Goal: Task Accomplishment & Management: Manage account settings

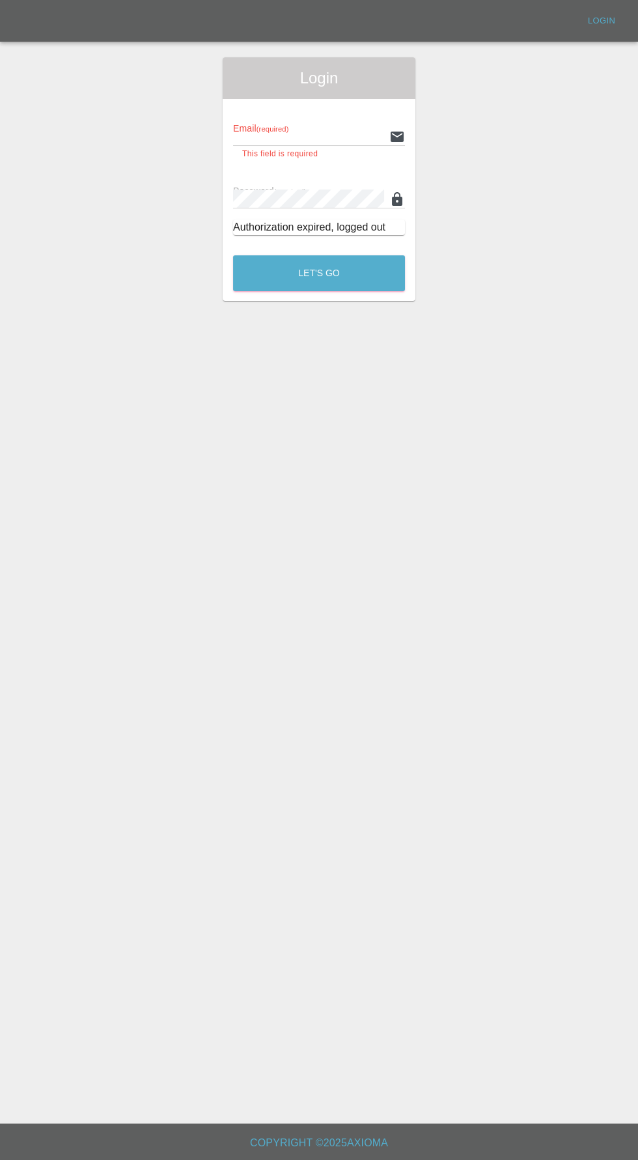
type input "[EMAIL_ADDRESS][DOMAIN_NAME]"
click at [233, 255] on button "Let's Go" at bounding box center [319, 273] width 172 height 36
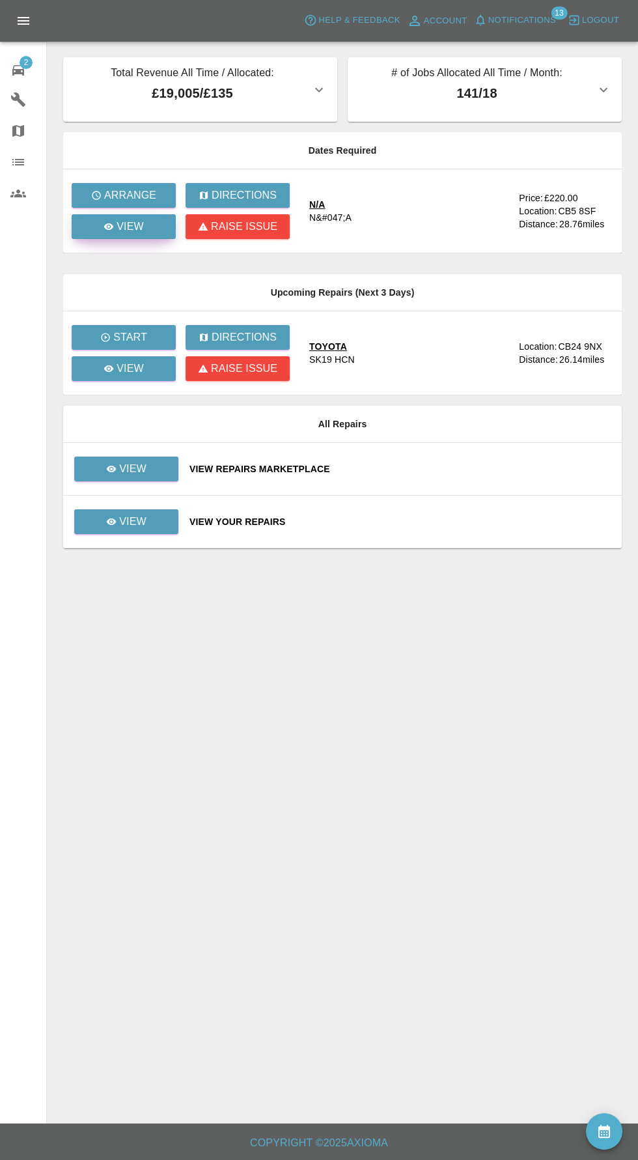
click at [102, 234] on link "View" at bounding box center [124, 226] width 104 height 25
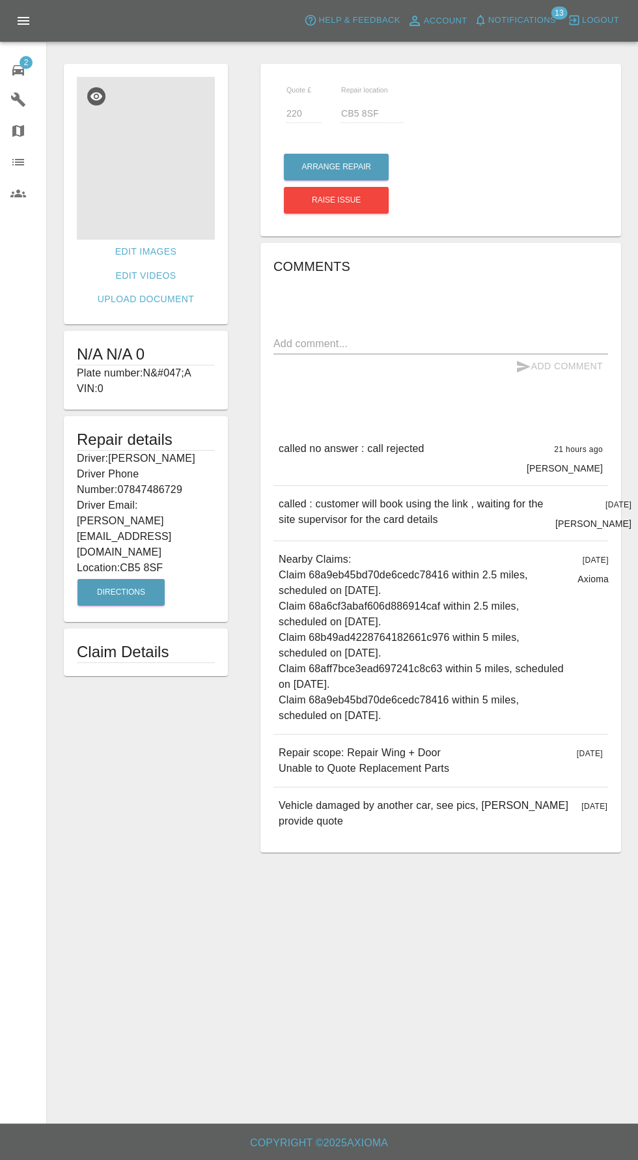
click at [109, 166] on img at bounding box center [146, 158] width 138 height 163
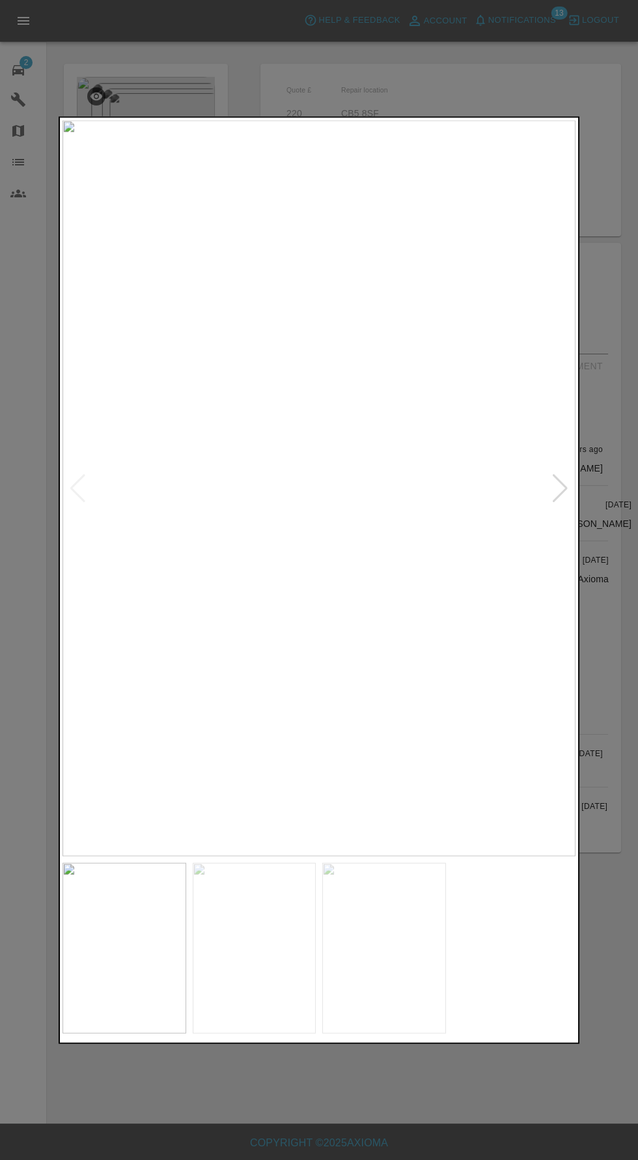
click at [269, 969] on img at bounding box center [255, 947] width 124 height 171
click at [410, 949] on img at bounding box center [384, 947] width 124 height 171
click at [522, 982] on img at bounding box center [515, 947] width 124 height 171
click at [354, 952] on img at bounding box center [384, 947] width 124 height 171
click at [264, 953] on img at bounding box center [255, 947] width 124 height 171
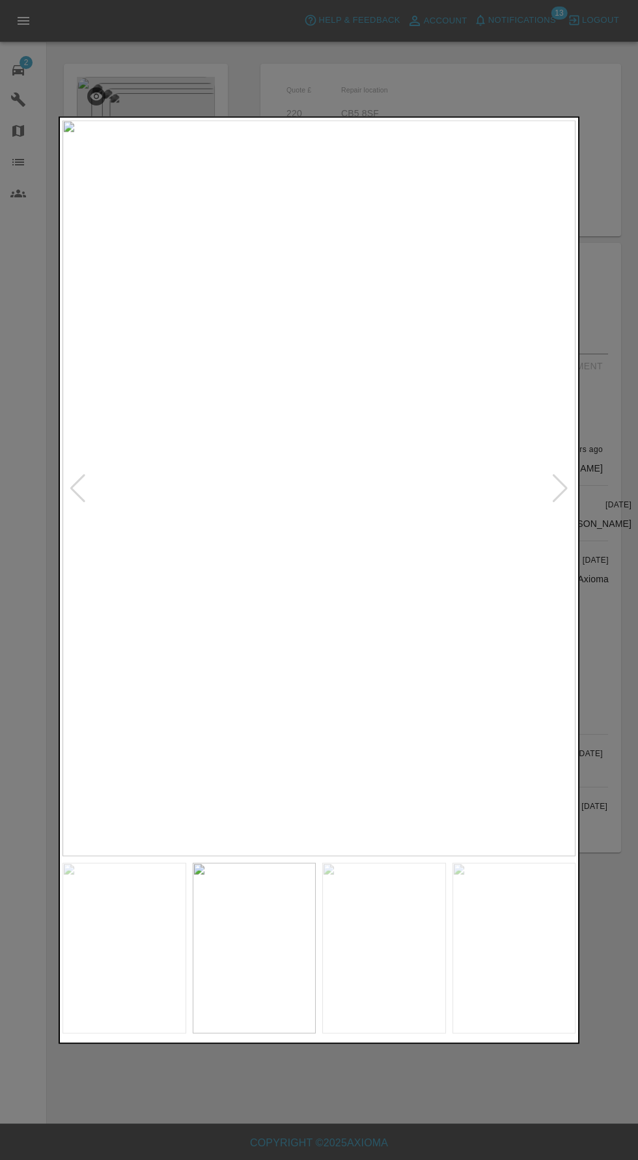
click at [157, 954] on img at bounding box center [125, 947] width 124 height 171
click at [325, 1096] on div at bounding box center [319, 580] width 638 height 1160
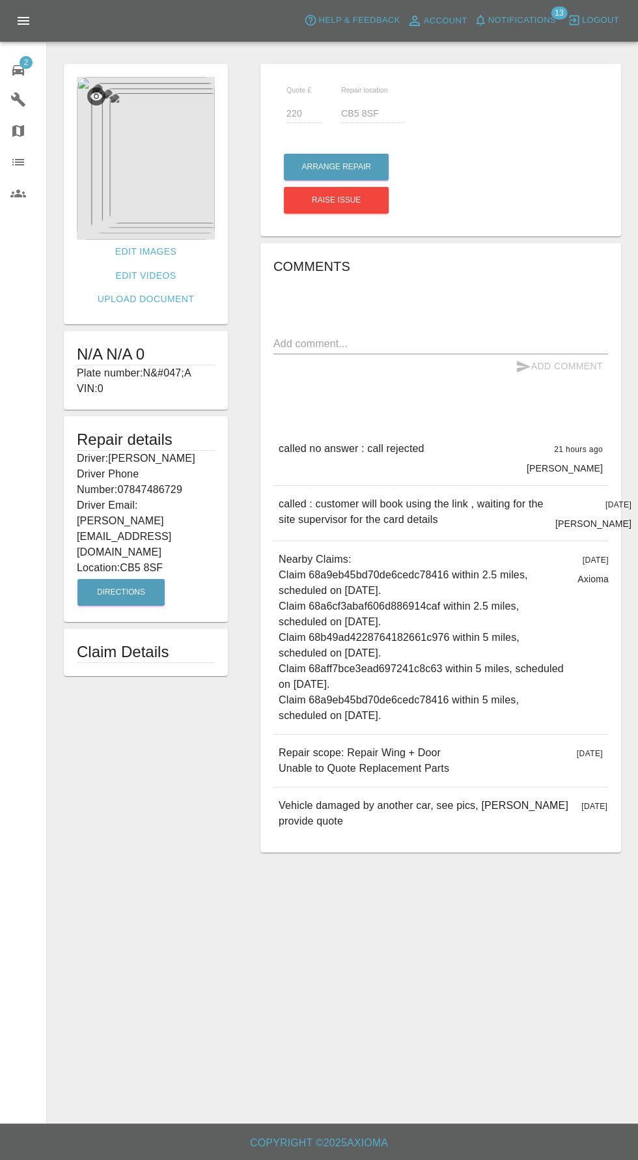
click at [142, 161] on img at bounding box center [146, 158] width 138 height 163
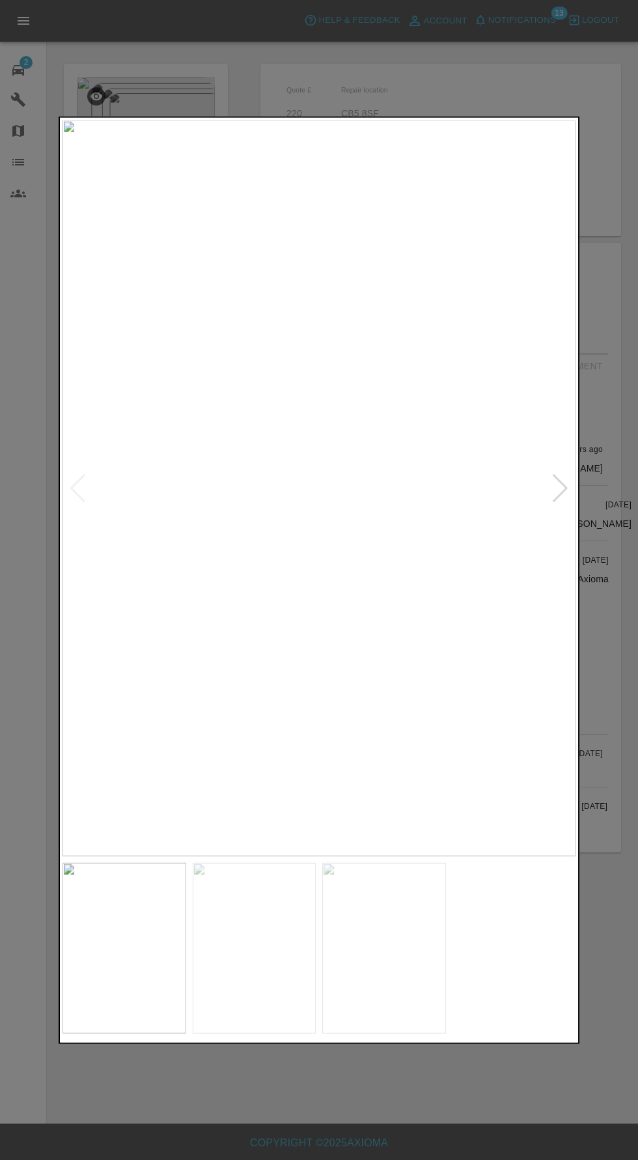
click at [259, 929] on img at bounding box center [255, 947] width 124 height 171
click at [558, 484] on div at bounding box center [561, 487] width 18 height 29
click at [563, 491] on div at bounding box center [561, 487] width 18 height 29
click at [566, 502] on img at bounding box center [319, 488] width 513 height 736
click at [542, 508] on img at bounding box center [319, 488] width 513 height 736
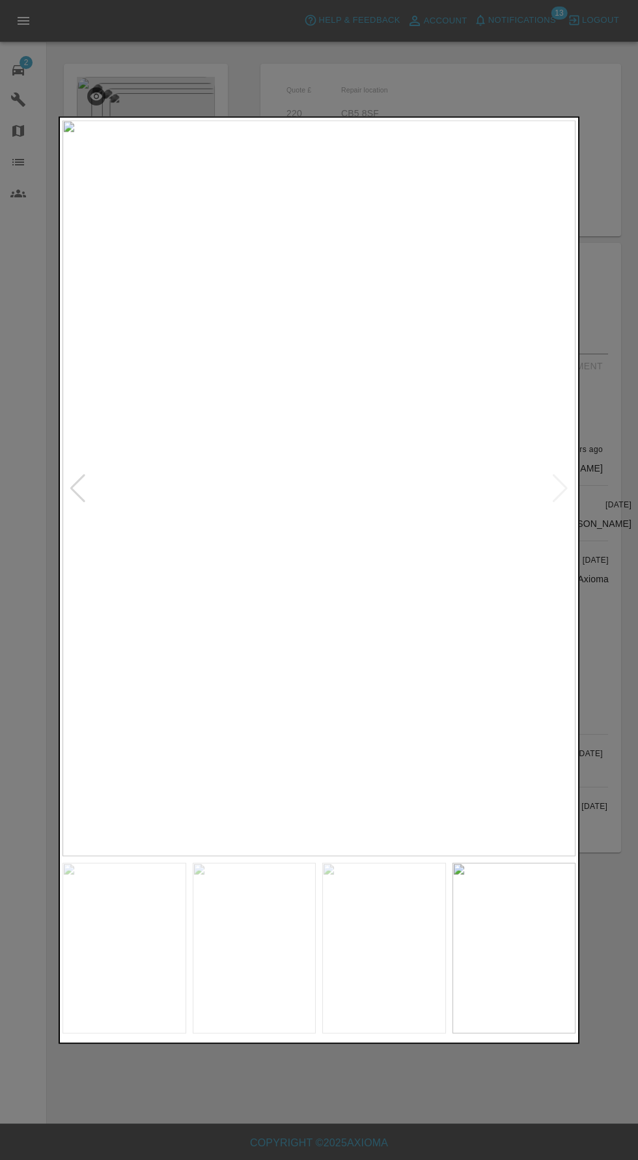
click at [600, 514] on div at bounding box center [319, 580] width 638 height 1160
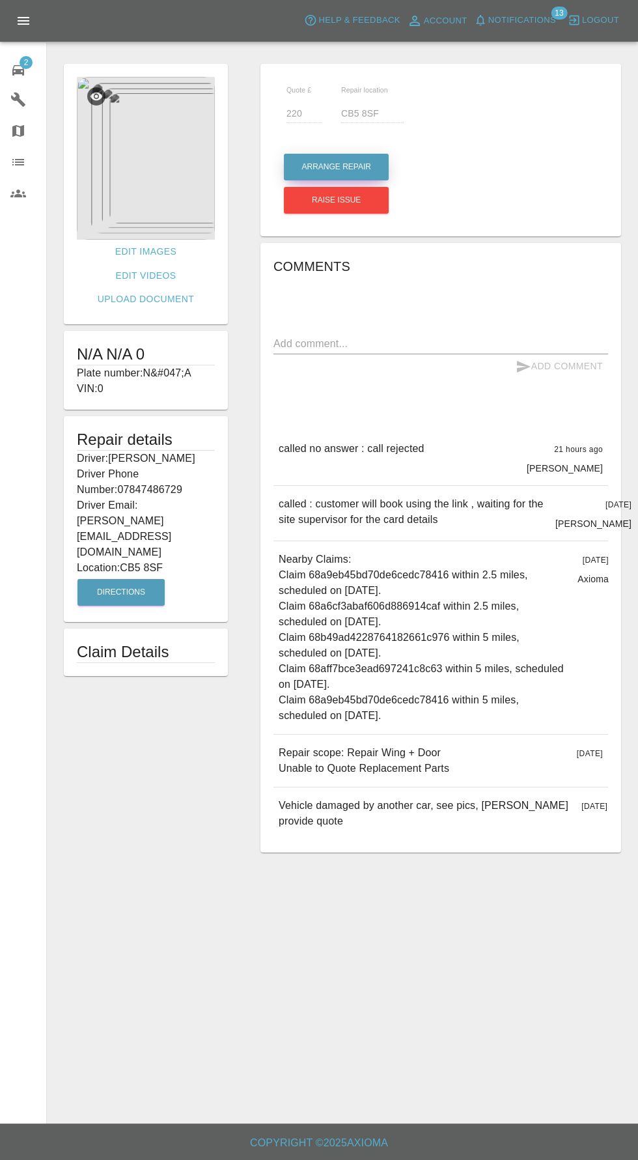
click at [324, 167] on button "Arrange Repair" at bounding box center [336, 167] width 105 height 27
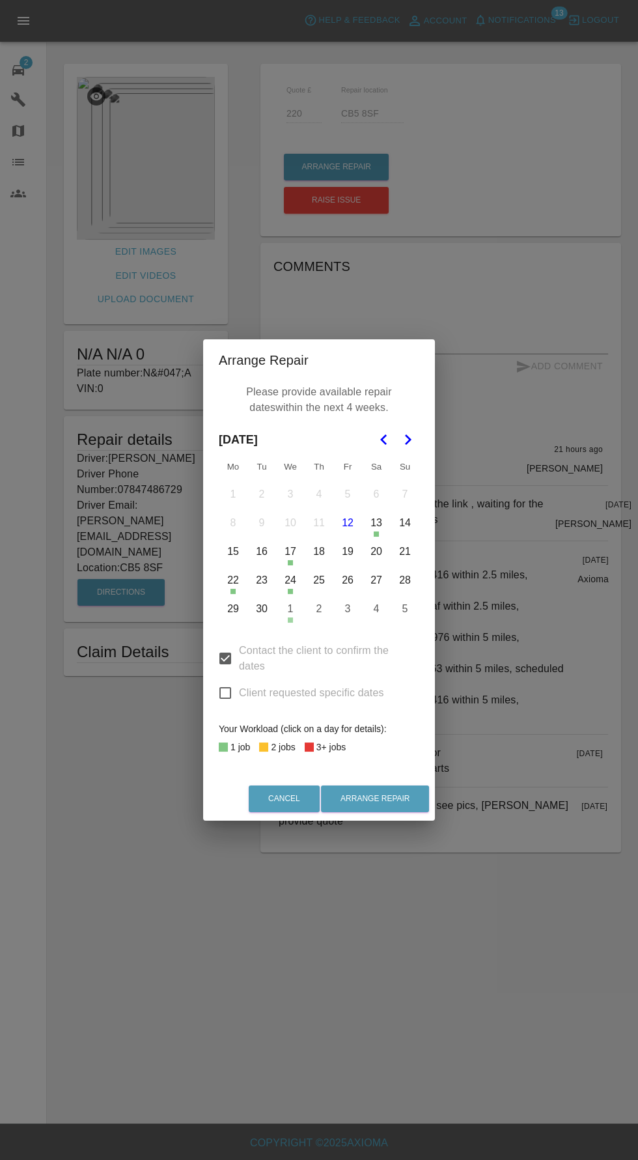
click at [221, 701] on input "Client requested specific dates" at bounding box center [225, 692] width 27 height 27
checkbox input "true"
click at [389, 798] on button "Arrange Repair" at bounding box center [375, 798] width 108 height 27
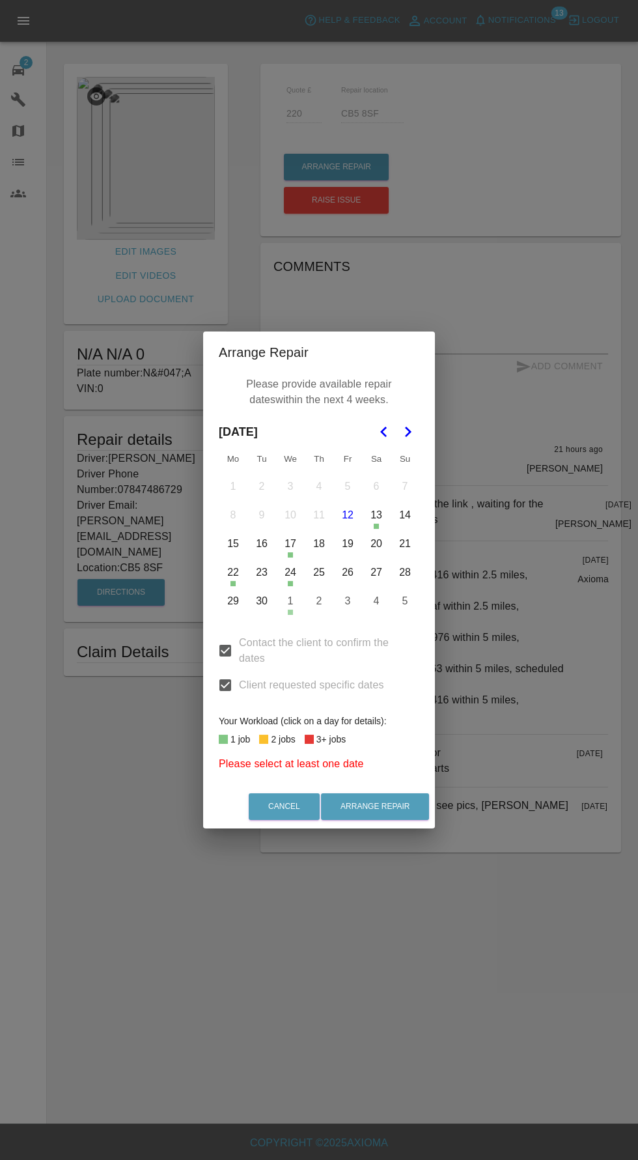
click at [413, 428] on icon "Go to the Next Month" at bounding box center [408, 432] width 16 height 16
click at [378, 427] on icon "Go to the Previous Month" at bounding box center [384, 432] width 16 height 16
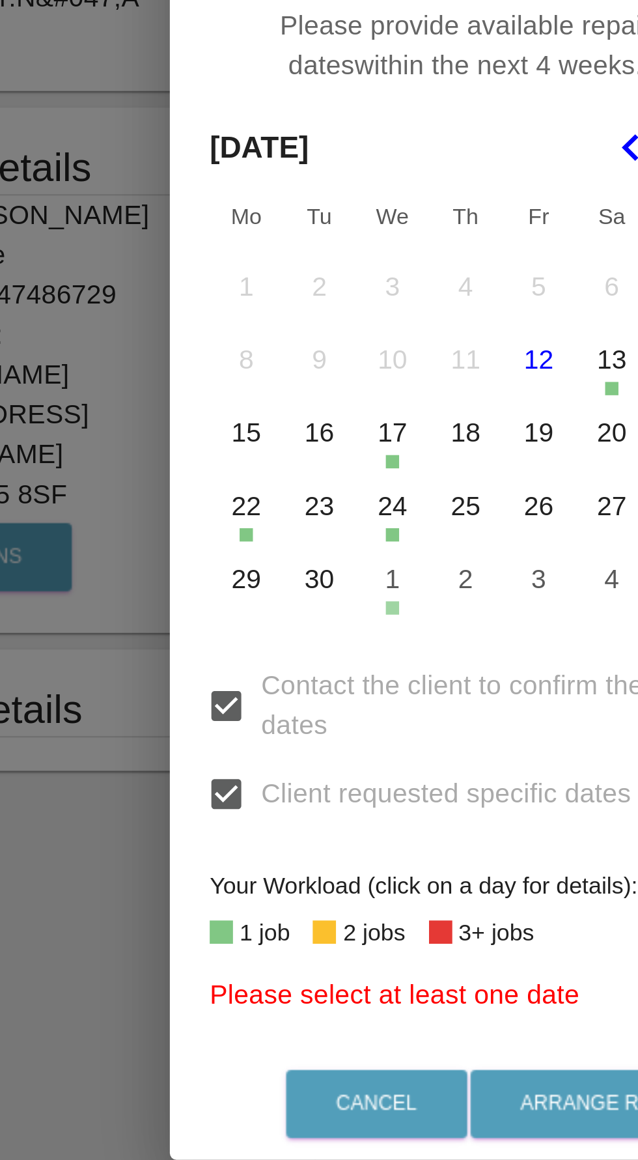
click at [236, 598] on button "29" at bounding box center [232, 600] width 27 height 27
click at [261, 599] on button "30" at bounding box center [261, 600] width 27 height 27
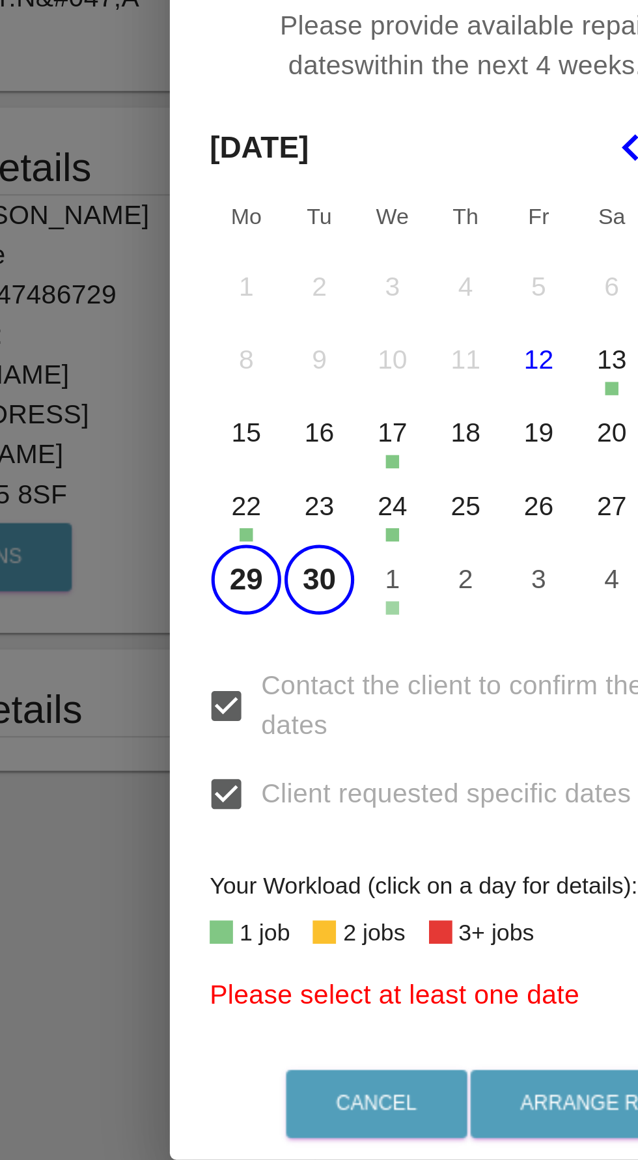
click at [318, 604] on button "2" at bounding box center [318, 600] width 27 height 27
click at [365, 808] on button "Arrange Repair" at bounding box center [375, 806] width 108 height 27
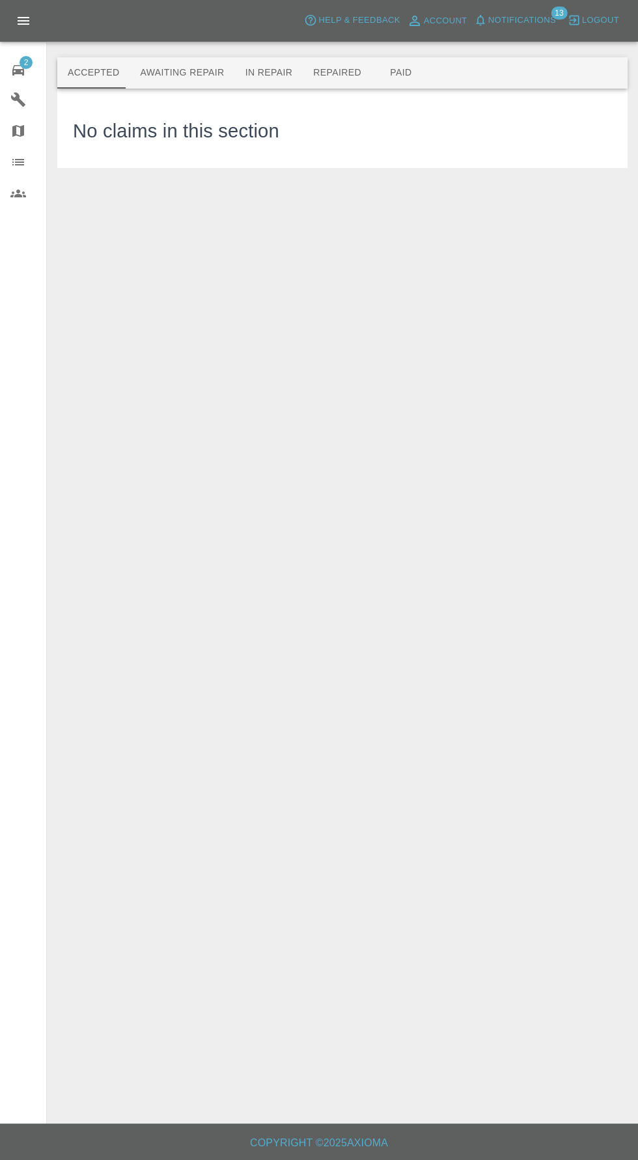
click at [29, 70] on div "2" at bounding box center [28, 68] width 36 height 19
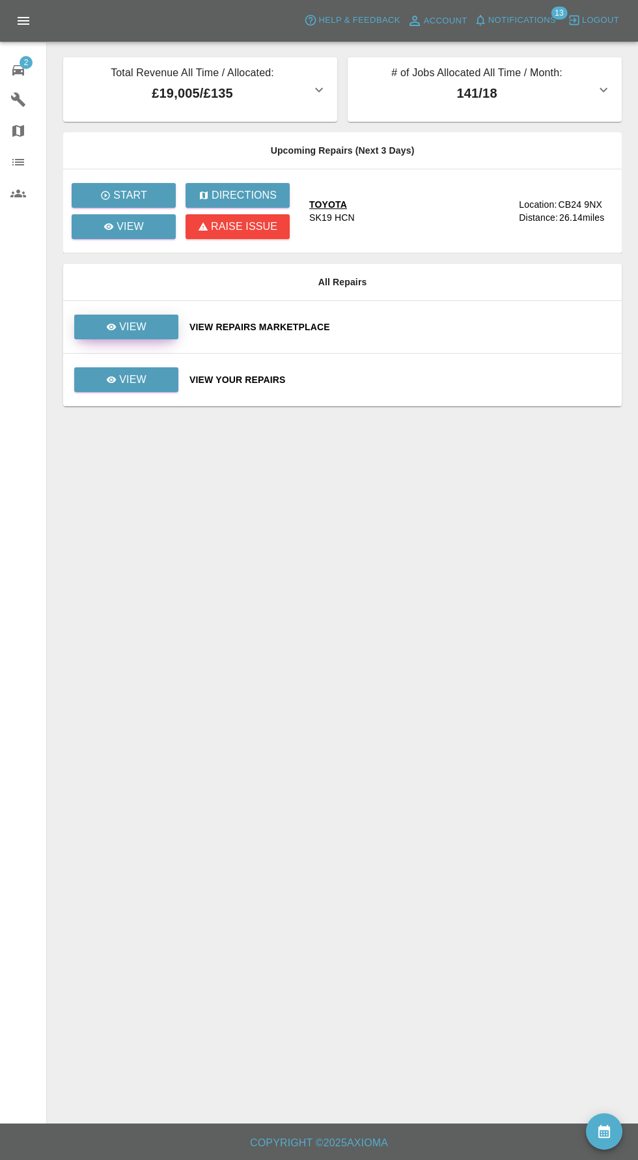
click at [119, 324] on div "View" at bounding box center [126, 327] width 40 height 16
